Goal: Transaction & Acquisition: Purchase product/service

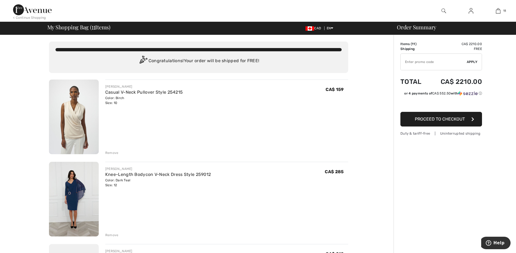
click at [75, 116] on img at bounding box center [74, 117] width 50 height 75
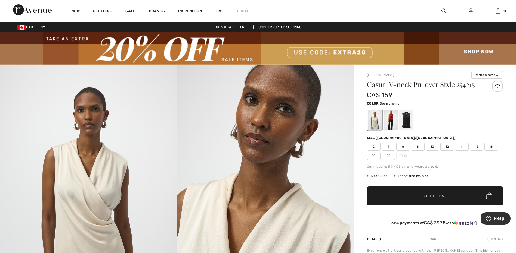
click at [394, 118] on div at bounding box center [390, 120] width 14 height 20
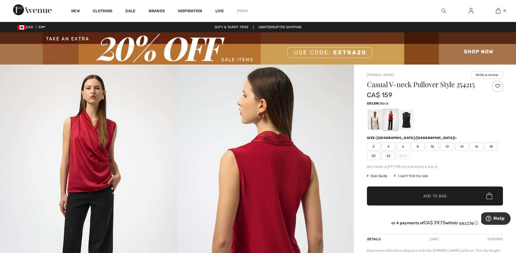
click at [405, 117] on div at bounding box center [406, 120] width 14 height 20
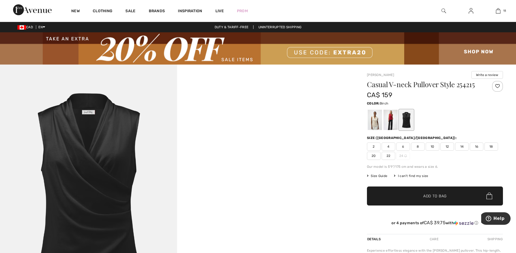
click at [372, 122] on div at bounding box center [375, 120] width 14 height 20
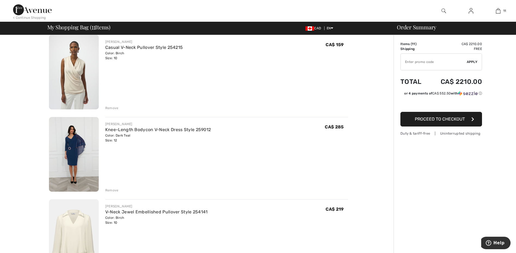
scroll to position [54, 0]
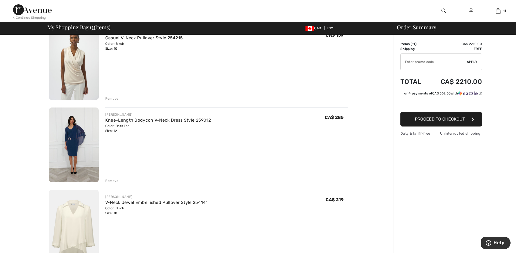
click at [81, 133] on img at bounding box center [74, 145] width 50 height 75
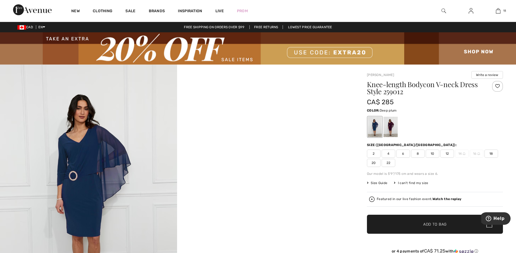
click at [390, 125] on div at bounding box center [390, 127] width 14 height 20
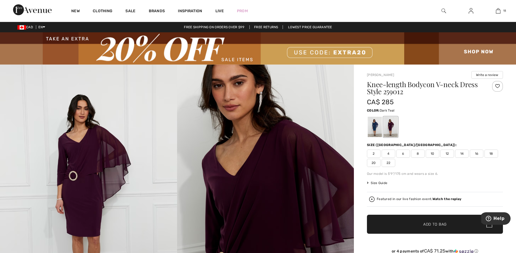
click at [375, 126] on div at bounding box center [375, 127] width 14 height 20
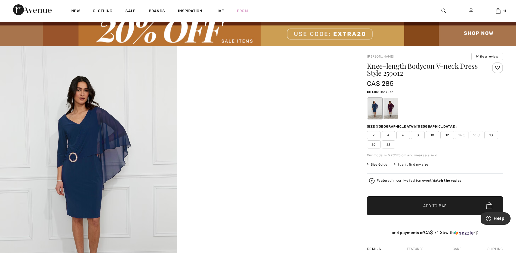
scroll to position [27, 0]
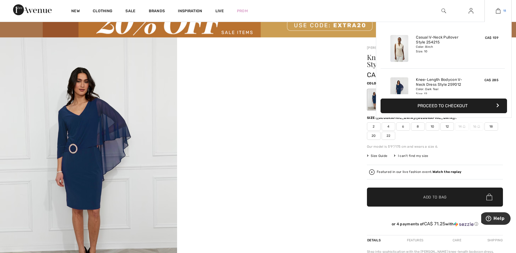
click at [499, 10] on img at bounding box center [498, 11] width 5 height 7
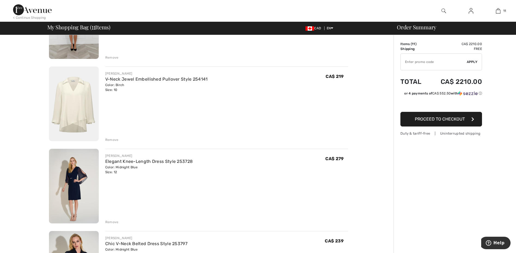
scroll to position [190, 0]
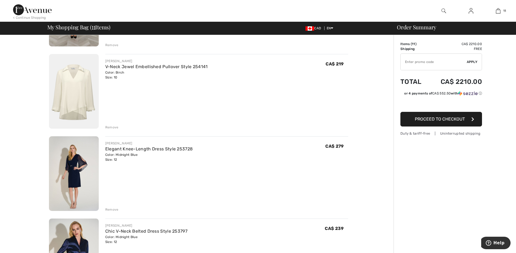
click at [76, 164] on img at bounding box center [74, 174] width 50 height 75
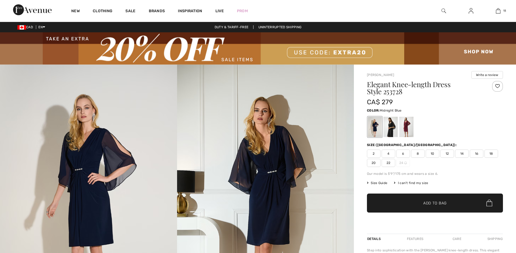
checkbox input "true"
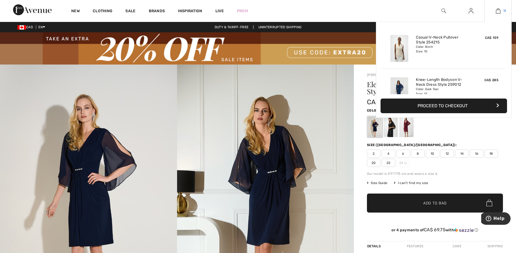
click at [497, 10] on img at bounding box center [498, 11] width 5 height 7
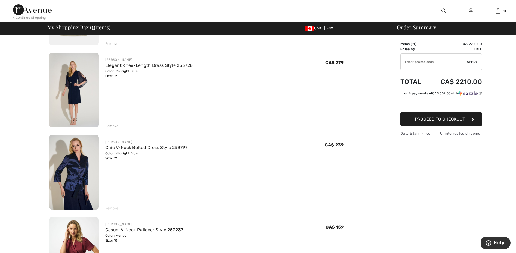
scroll to position [272, 0]
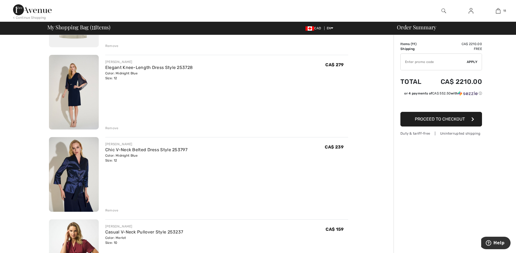
click at [79, 178] on img at bounding box center [74, 174] width 50 height 75
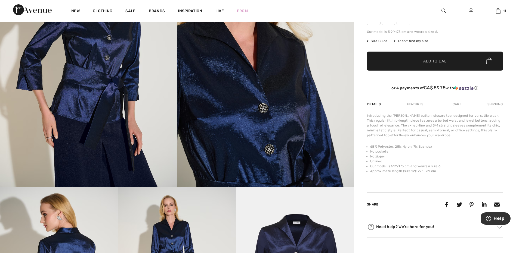
scroll to position [136, 0]
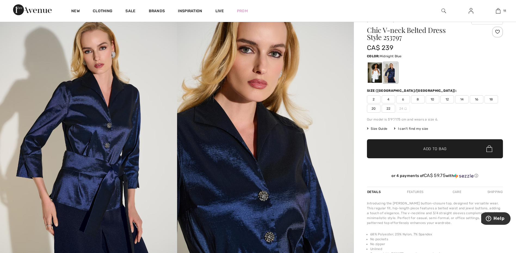
click at [273, 179] on img at bounding box center [265, 142] width 177 height 265
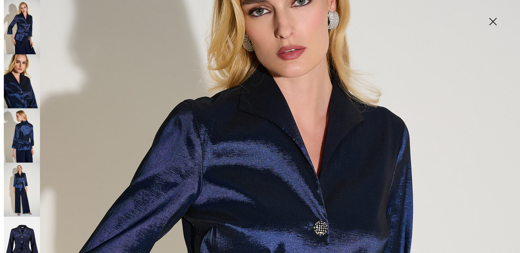
scroll to position [54, 0]
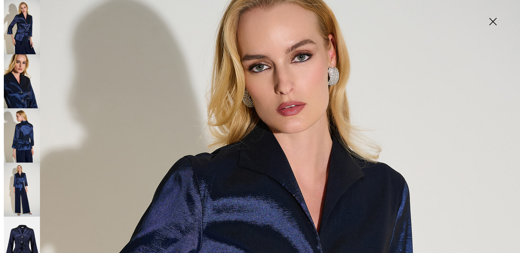
click at [494, 21] on img at bounding box center [492, 22] width 27 height 28
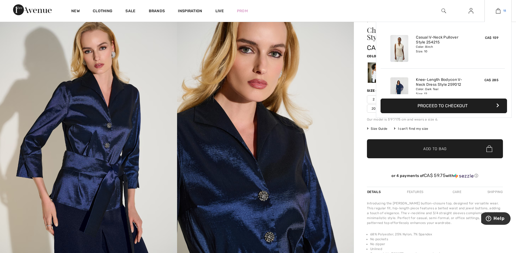
click at [498, 10] on img at bounding box center [498, 11] width 5 height 7
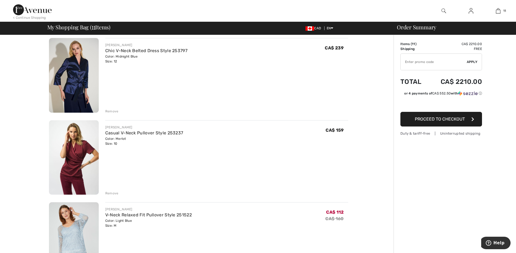
scroll to position [381, 0]
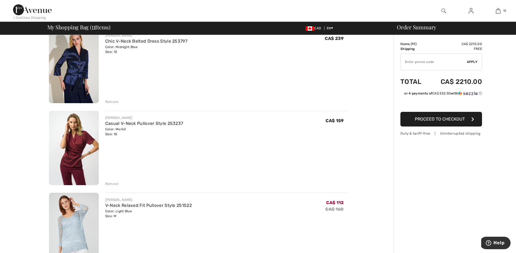
click at [74, 141] on img at bounding box center [74, 148] width 50 height 75
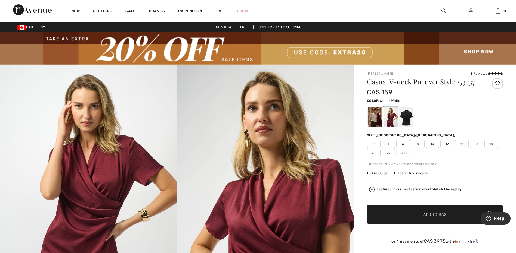
click at [375, 117] on div at bounding box center [375, 117] width 14 height 20
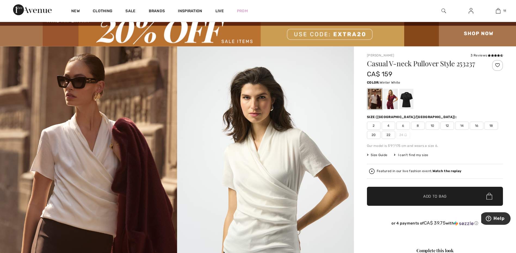
scroll to position [27, 0]
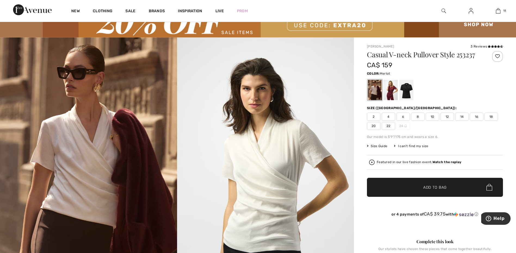
click at [391, 85] on div at bounding box center [390, 90] width 14 height 20
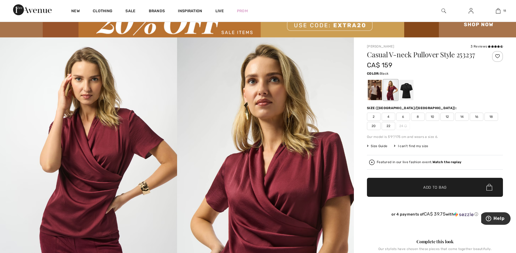
click at [410, 89] on div at bounding box center [406, 90] width 14 height 20
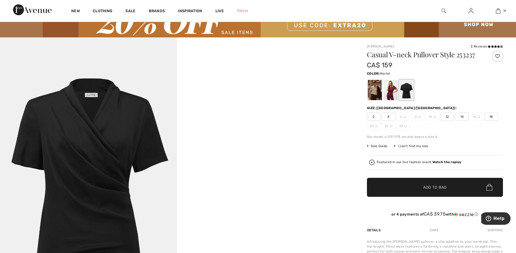
click at [389, 89] on div at bounding box center [390, 90] width 14 height 20
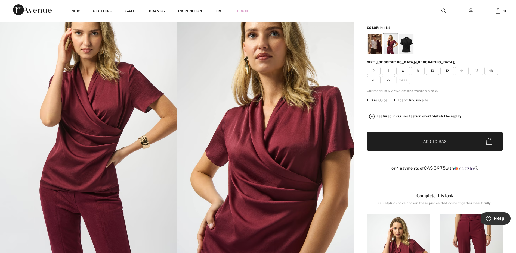
scroll to position [82, 0]
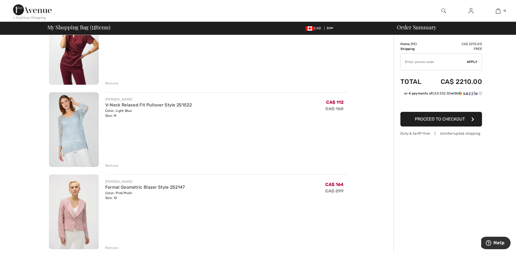
scroll to position [490, 0]
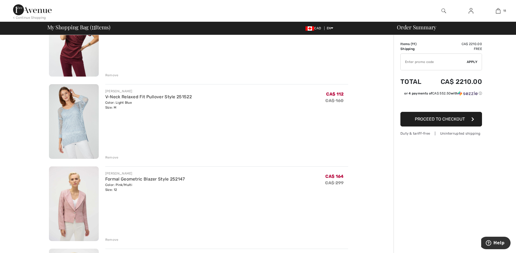
click at [113, 158] on div "Remove" at bounding box center [111, 157] width 13 height 5
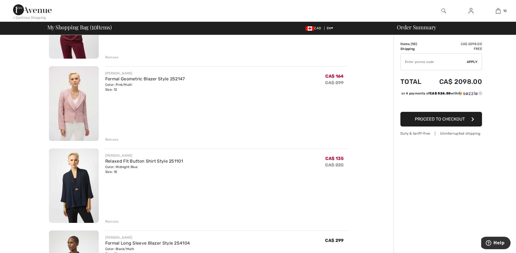
scroll to position [517, 0]
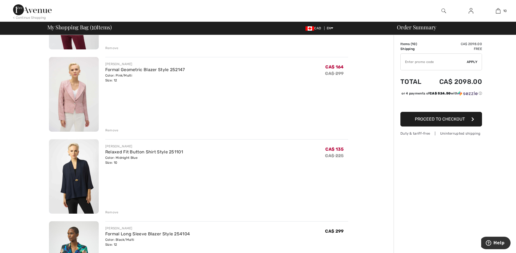
click at [113, 212] on div "Remove" at bounding box center [111, 212] width 13 height 5
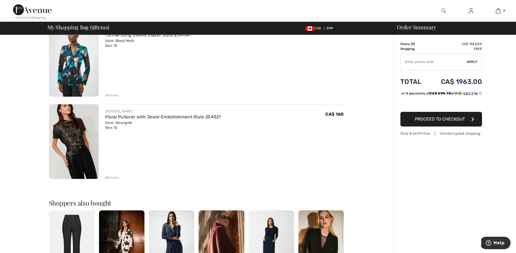
scroll to position [626, 0]
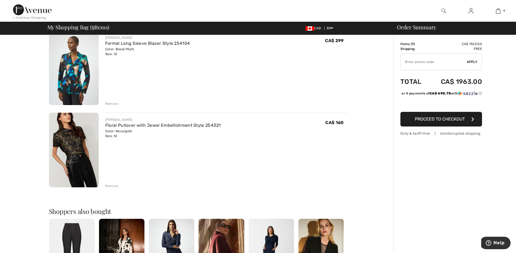
click at [56, 140] on img at bounding box center [74, 150] width 50 height 75
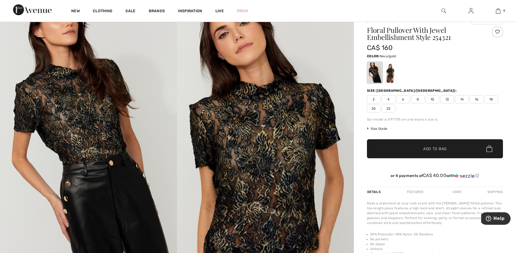
scroll to position [27, 0]
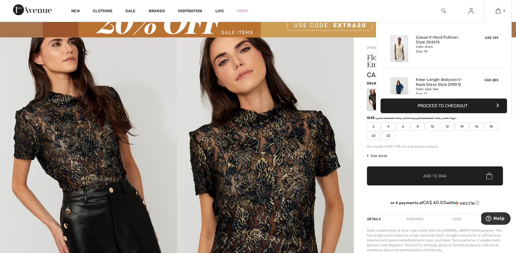
click at [498, 10] on img at bounding box center [498, 11] width 5 height 7
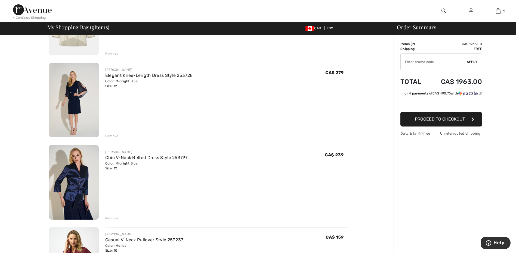
scroll to position [272, 0]
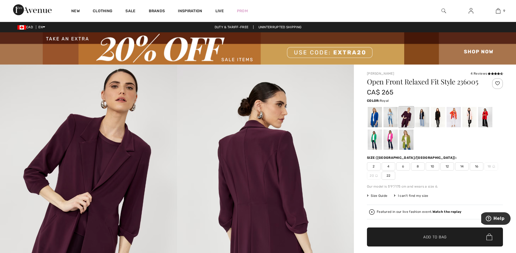
click at [372, 117] on div at bounding box center [375, 117] width 14 height 20
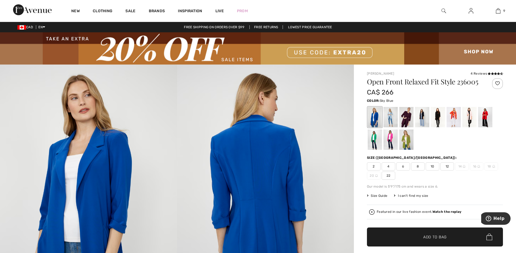
click at [391, 116] on div at bounding box center [390, 117] width 14 height 20
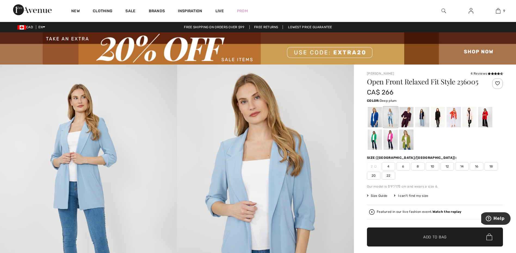
click at [407, 116] on div at bounding box center [406, 117] width 14 height 20
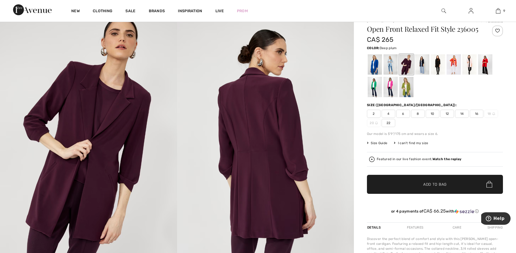
scroll to position [27, 0]
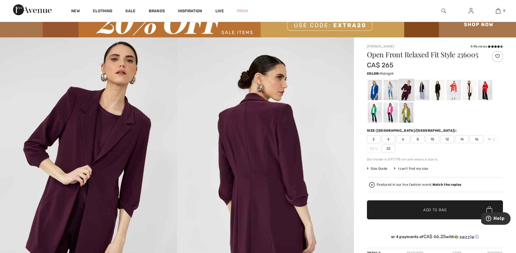
click at [420, 87] on div at bounding box center [422, 90] width 14 height 20
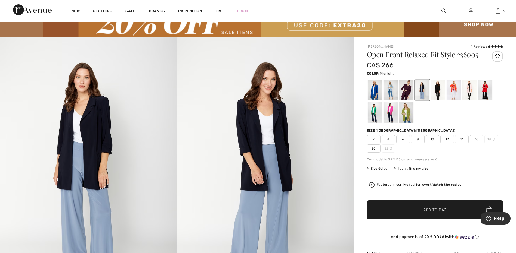
scroll to position [0, 0]
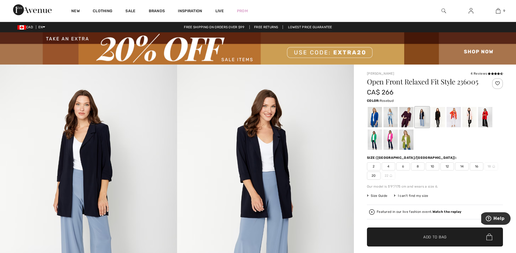
click at [472, 117] on div at bounding box center [469, 117] width 14 height 20
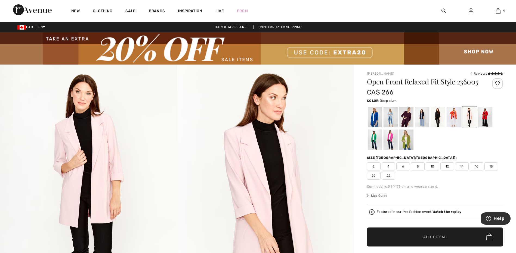
click at [406, 115] on div at bounding box center [406, 117] width 14 height 20
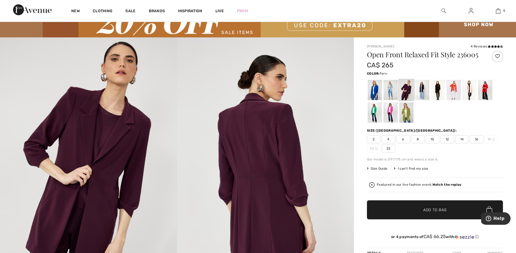
scroll to position [54, 0]
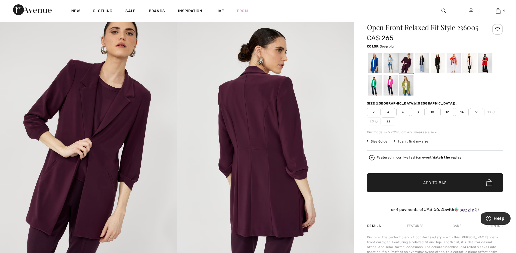
click at [435, 155] on div "Featured in our live fashion event. Watch the replay" at bounding box center [435, 157] width 132 height 5
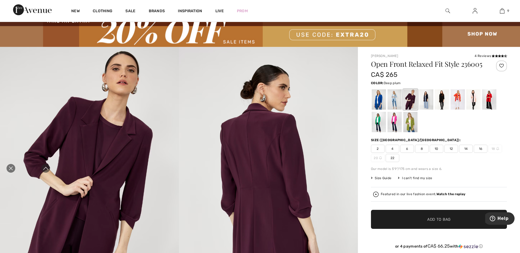
scroll to position [27, 0]
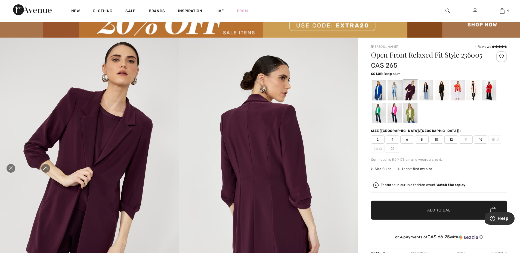
click at [435, 138] on span "10" at bounding box center [437, 140] width 14 height 8
click at [430, 207] on span "✔ Added to Bag Add to Bag" at bounding box center [439, 210] width 136 height 19
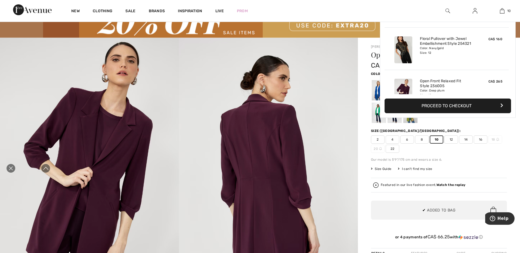
scroll to position [356, 0]
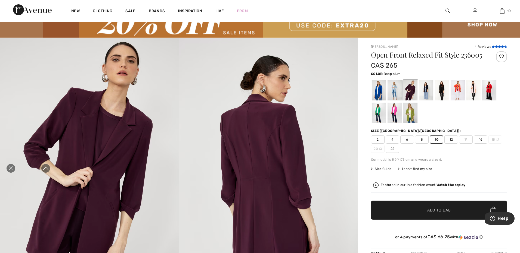
click at [501, 47] on icon at bounding box center [502, 46] width 3 height 3
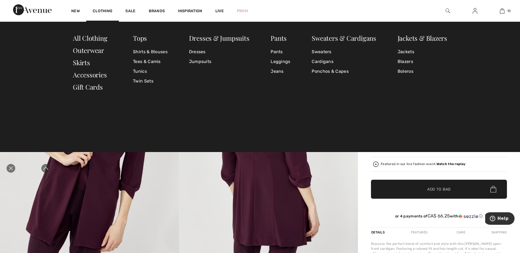
scroll to position [27, 0]
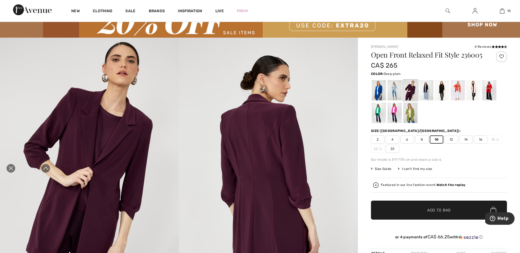
click at [8, 167] on icon "Close live curation" at bounding box center [11, 168] width 7 height 7
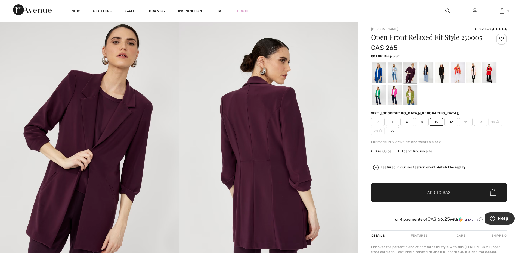
scroll to position [54, 0]
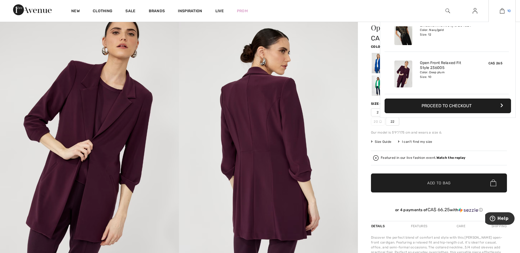
click at [500, 11] on img at bounding box center [502, 11] width 5 height 7
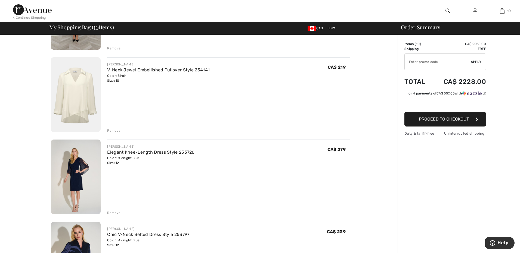
scroll to position [190, 0]
